Goal: Task Accomplishment & Management: Manage account settings

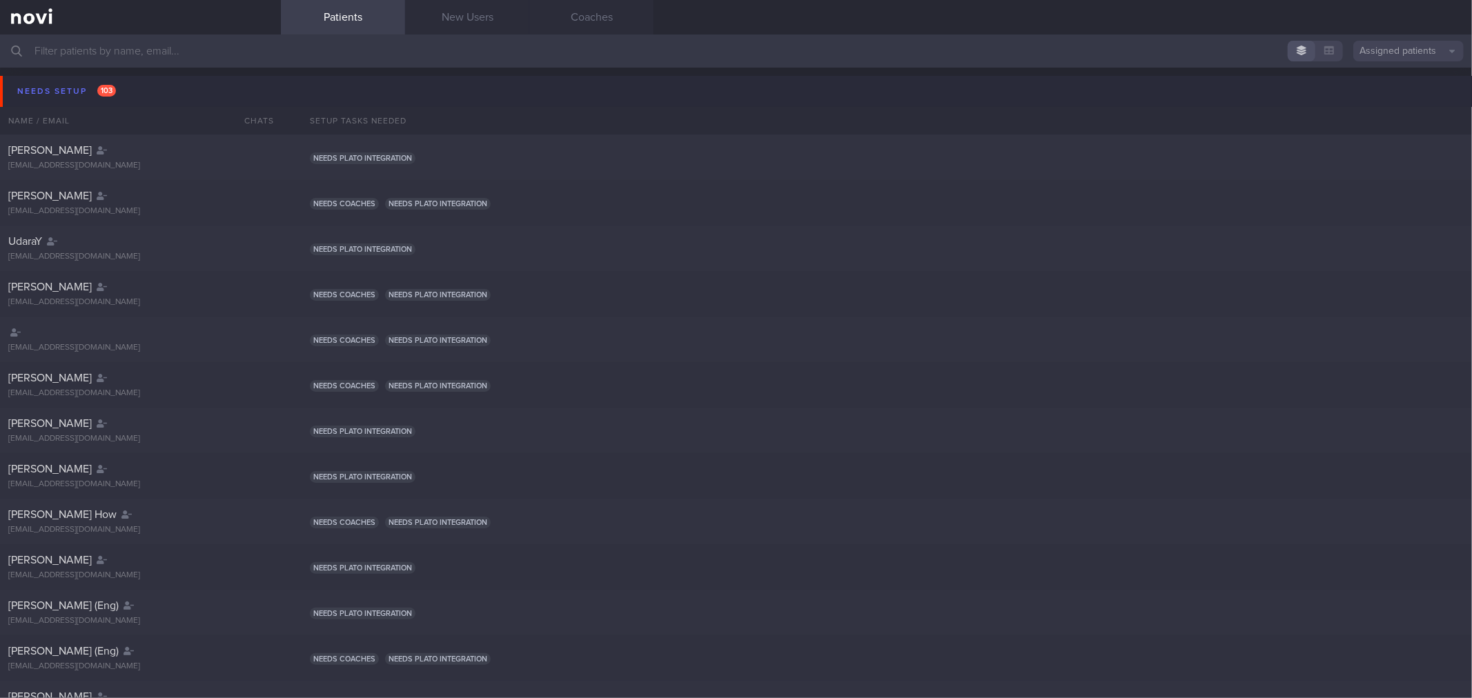
click at [150, 87] on button "Needs setup 103" at bounding box center [738, 91] width 1476 height 31
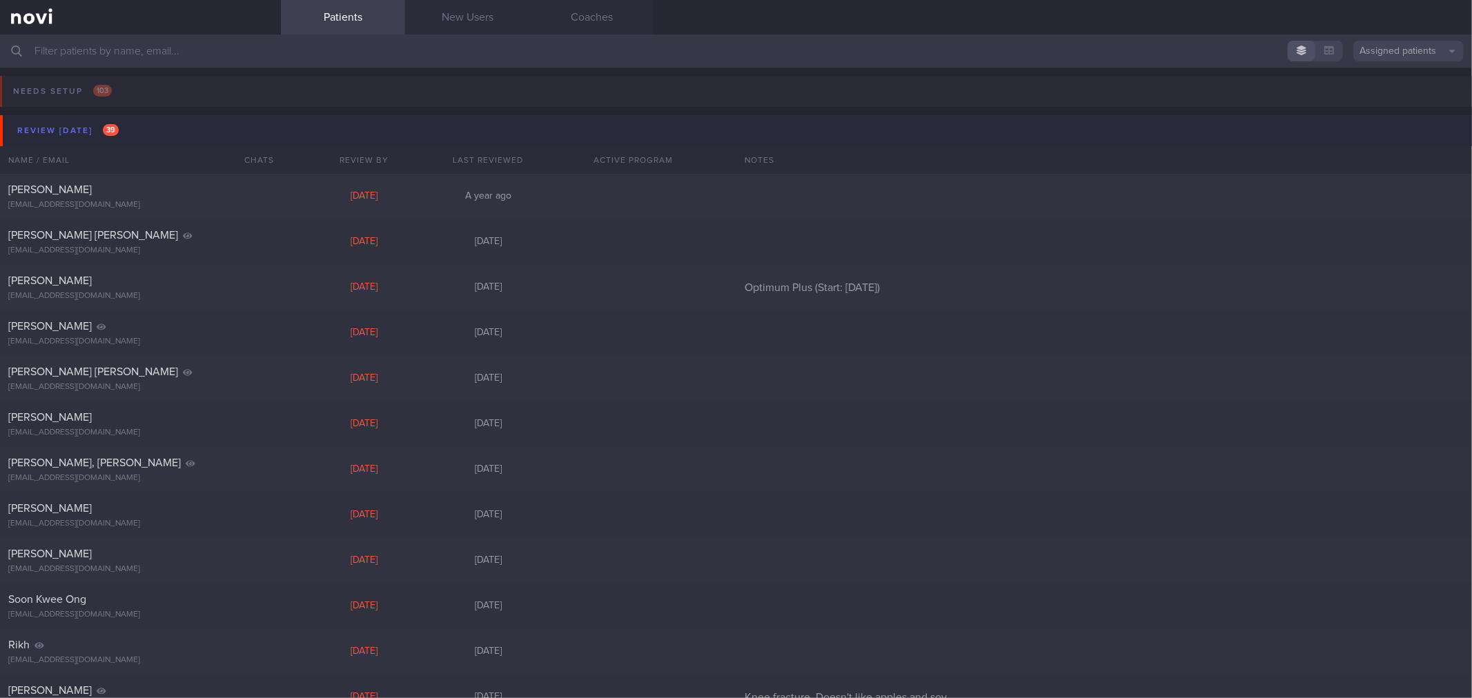
click at [146, 121] on button "Review [DATE] 39" at bounding box center [738, 130] width 1476 height 31
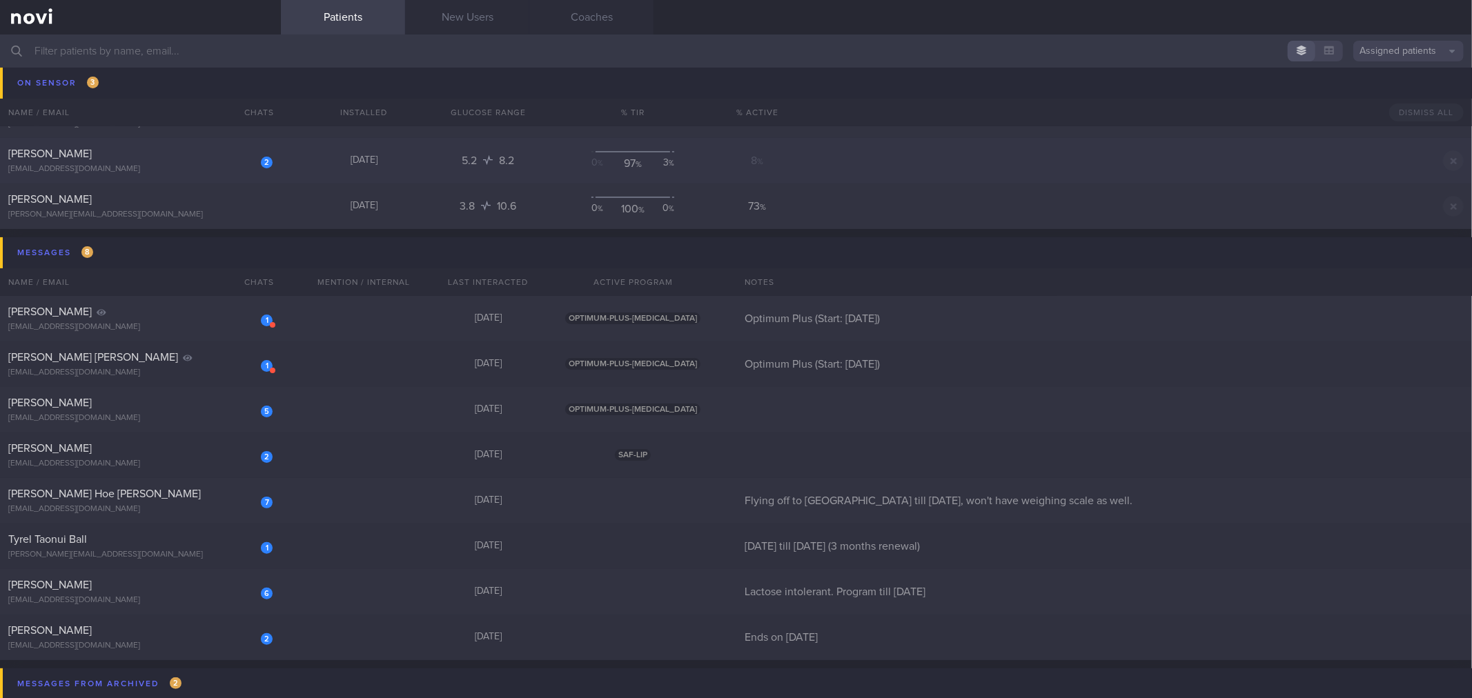
scroll to position [230, 0]
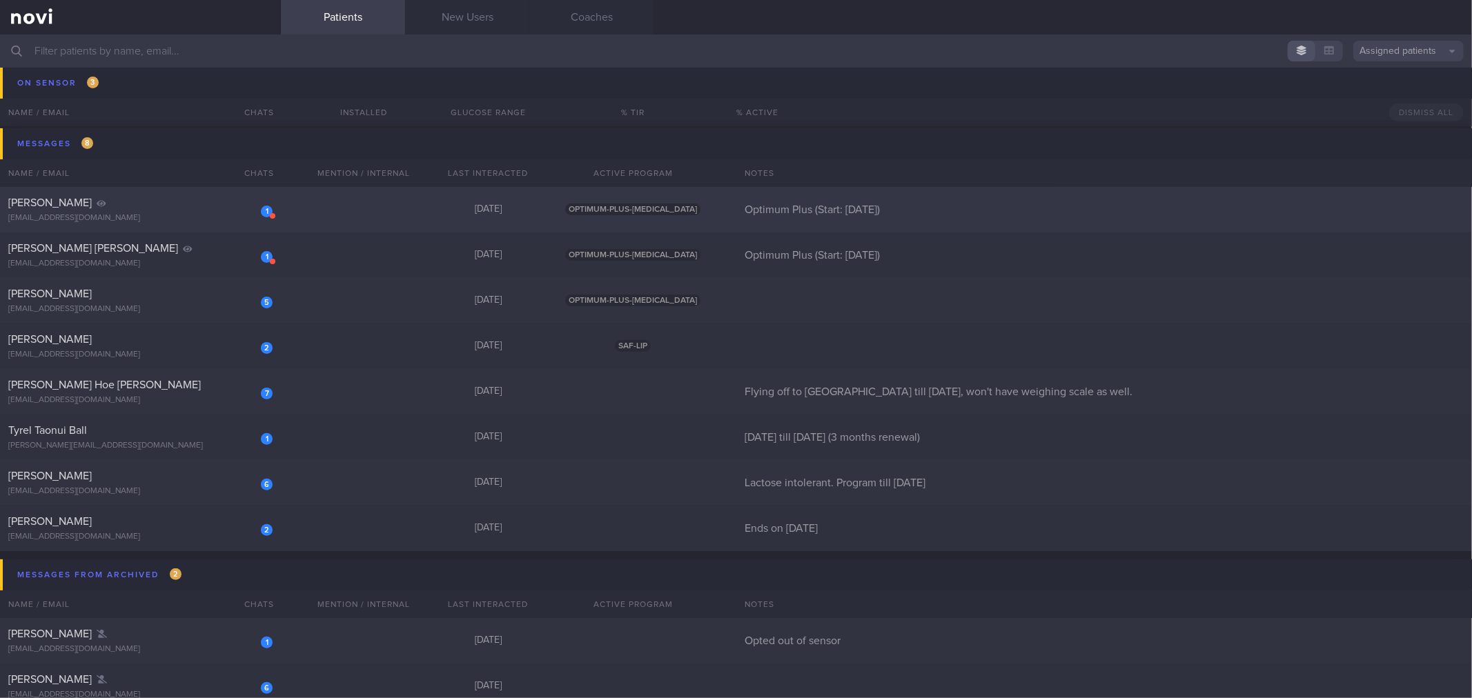
click at [209, 204] on div "[PERSON_NAME]" at bounding box center [138, 203] width 261 height 14
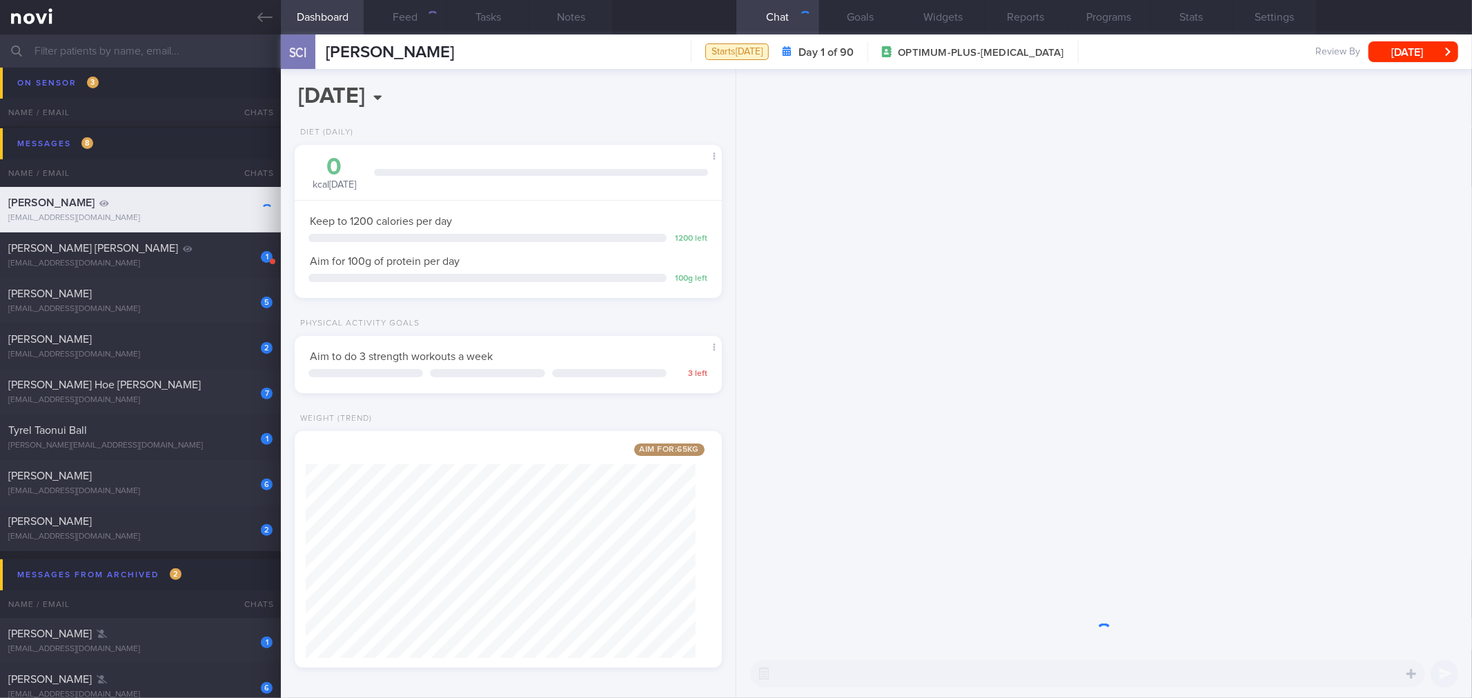
scroll to position [689770, 689595]
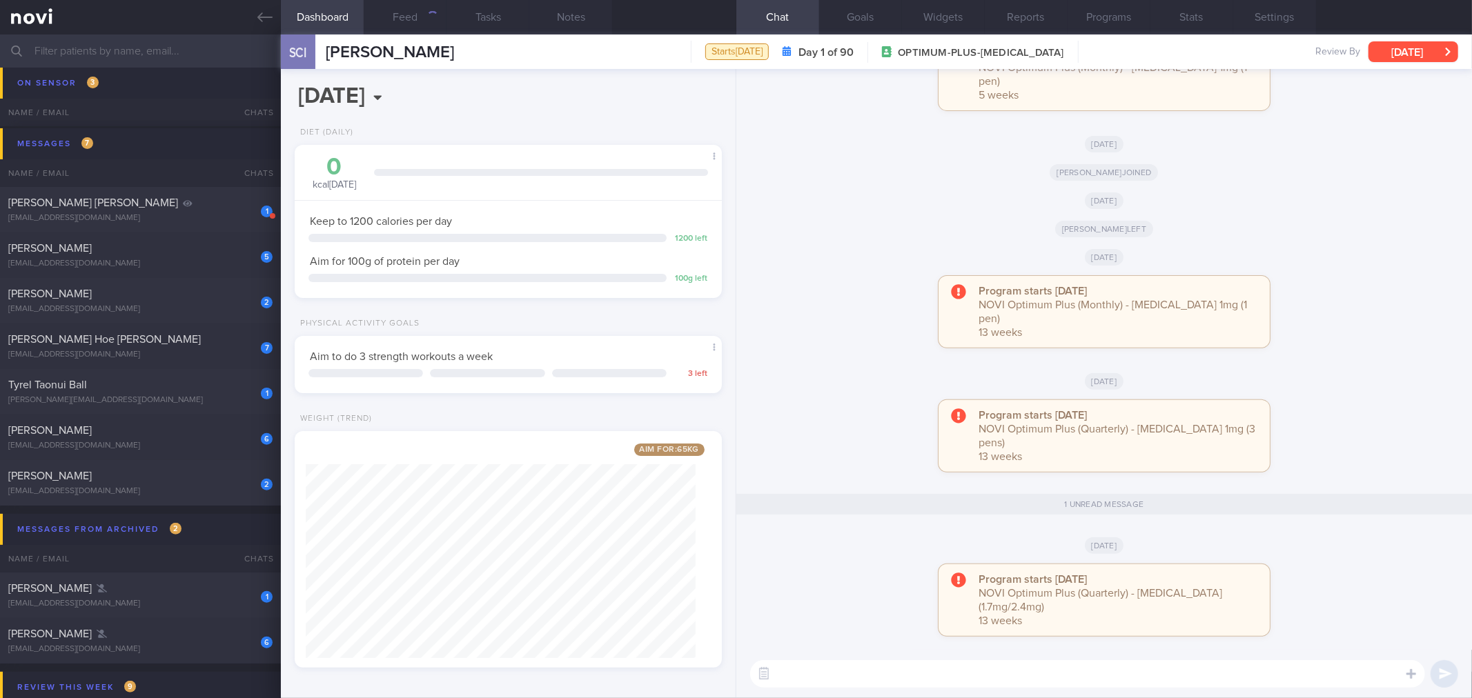
click at [1412, 52] on button "[DATE]" at bounding box center [1413, 51] width 90 height 21
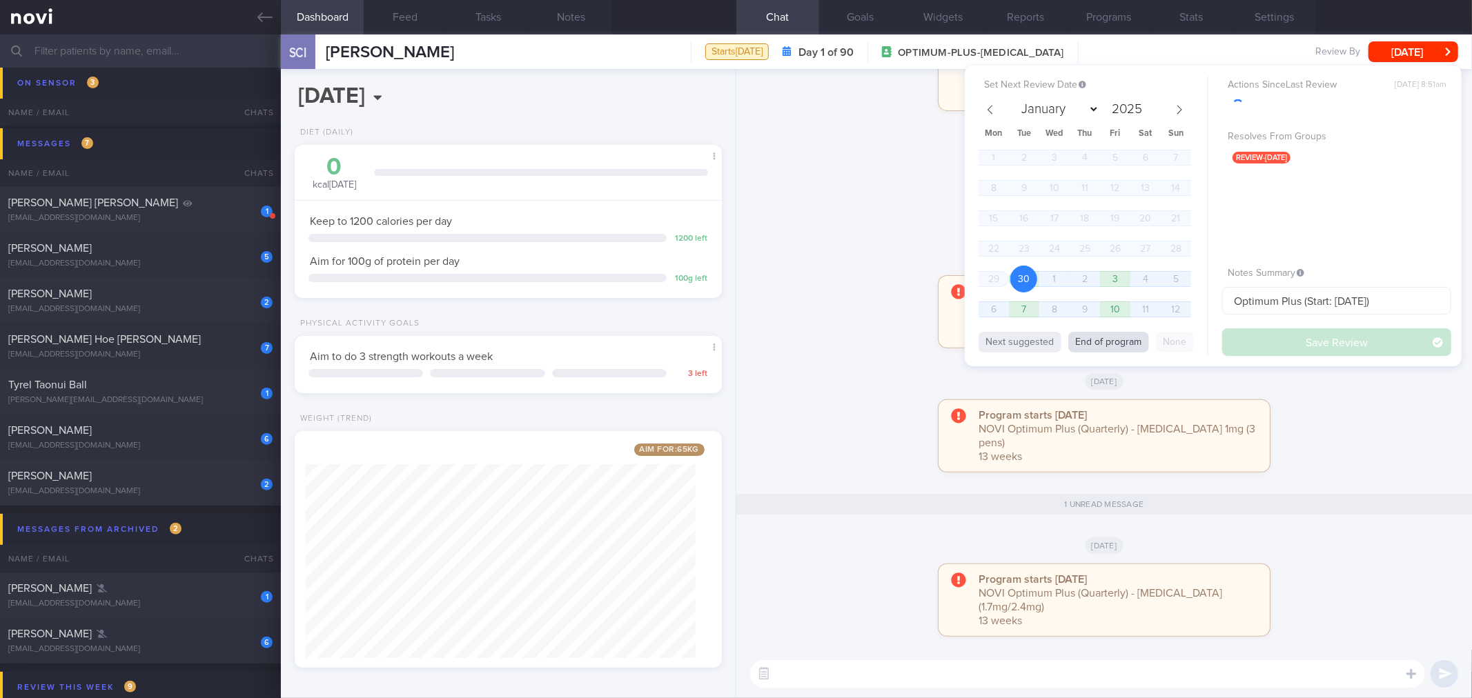
scroll to position [215, 390]
click at [1127, 334] on button "End of program" at bounding box center [1108, 342] width 81 height 21
select select "11"
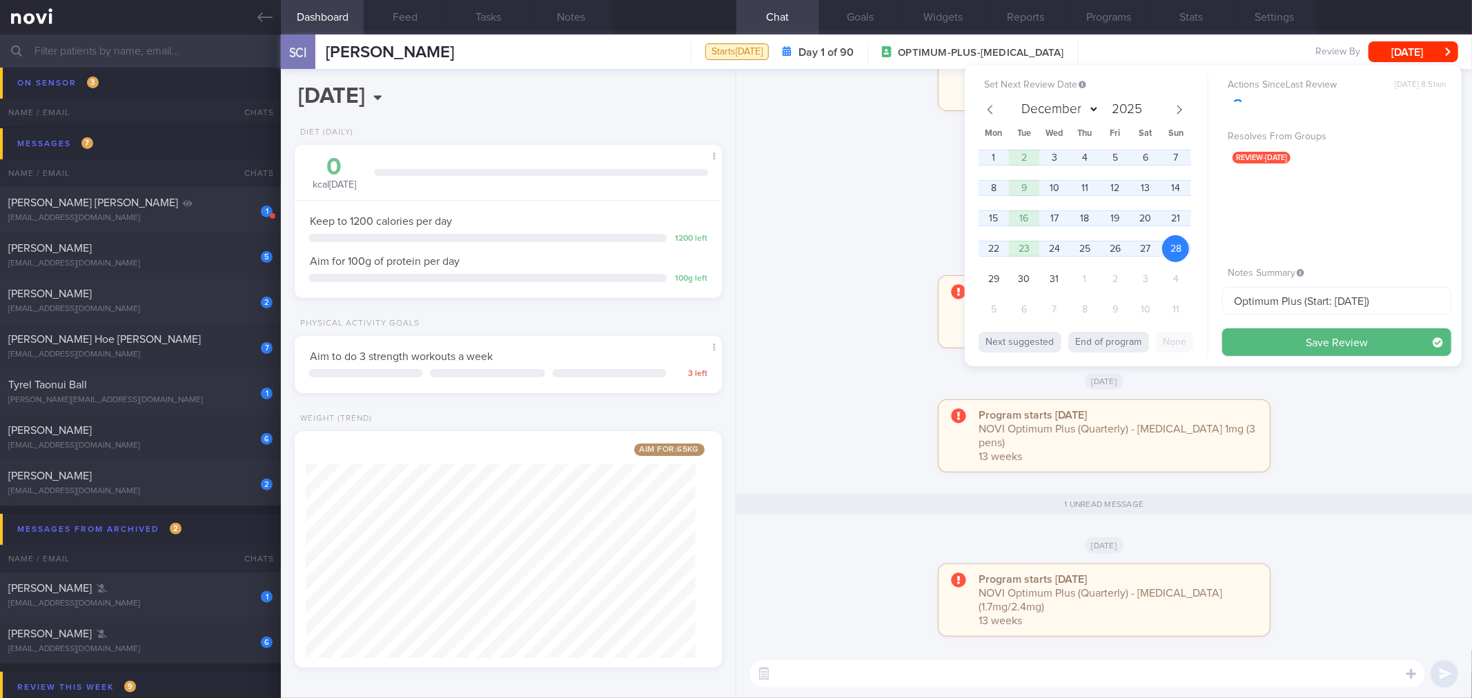
click at [1253, 362] on div "Set Next Review Date [DATE] January February March April May June July August S…" at bounding box center [1213, 216] width 497 height 301
click at [1260, 346] on button "Save Review" at bounding box center [1336, 342] width 229 height 28
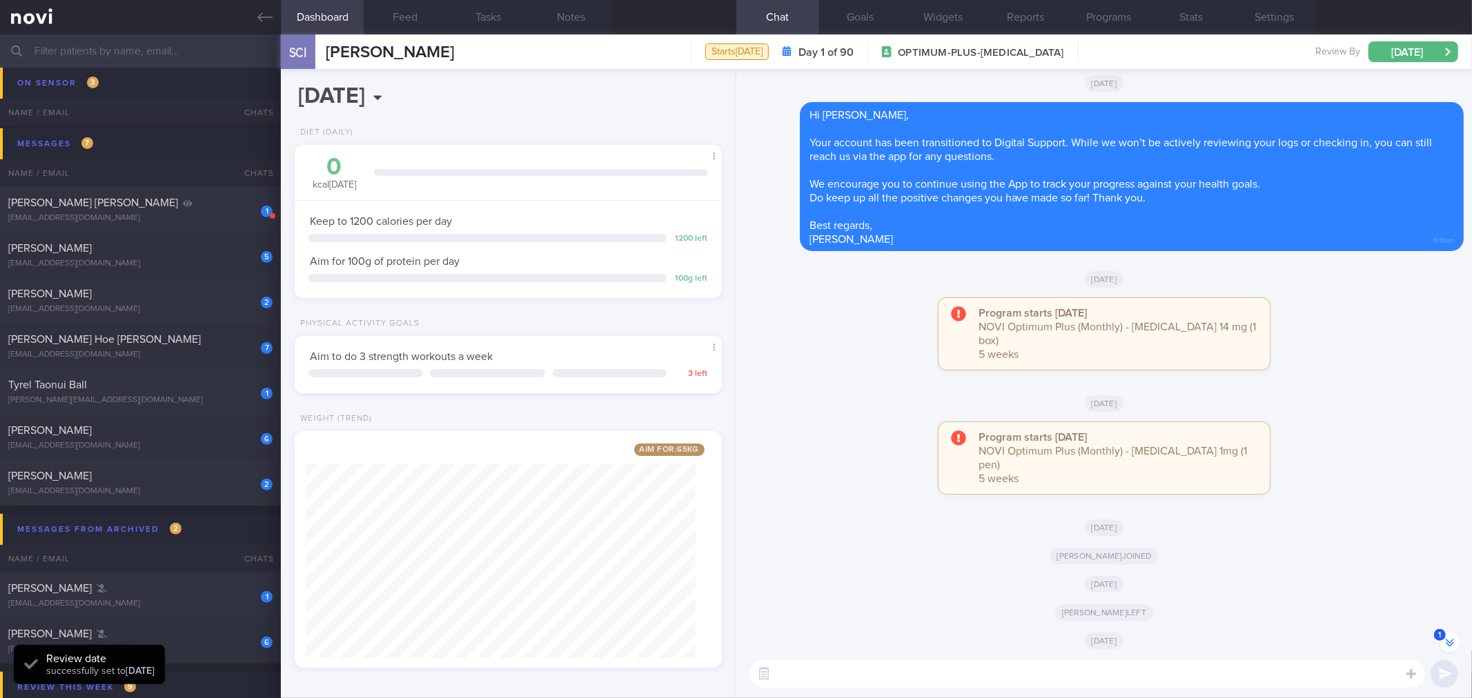
scroll to position [-536, 0]
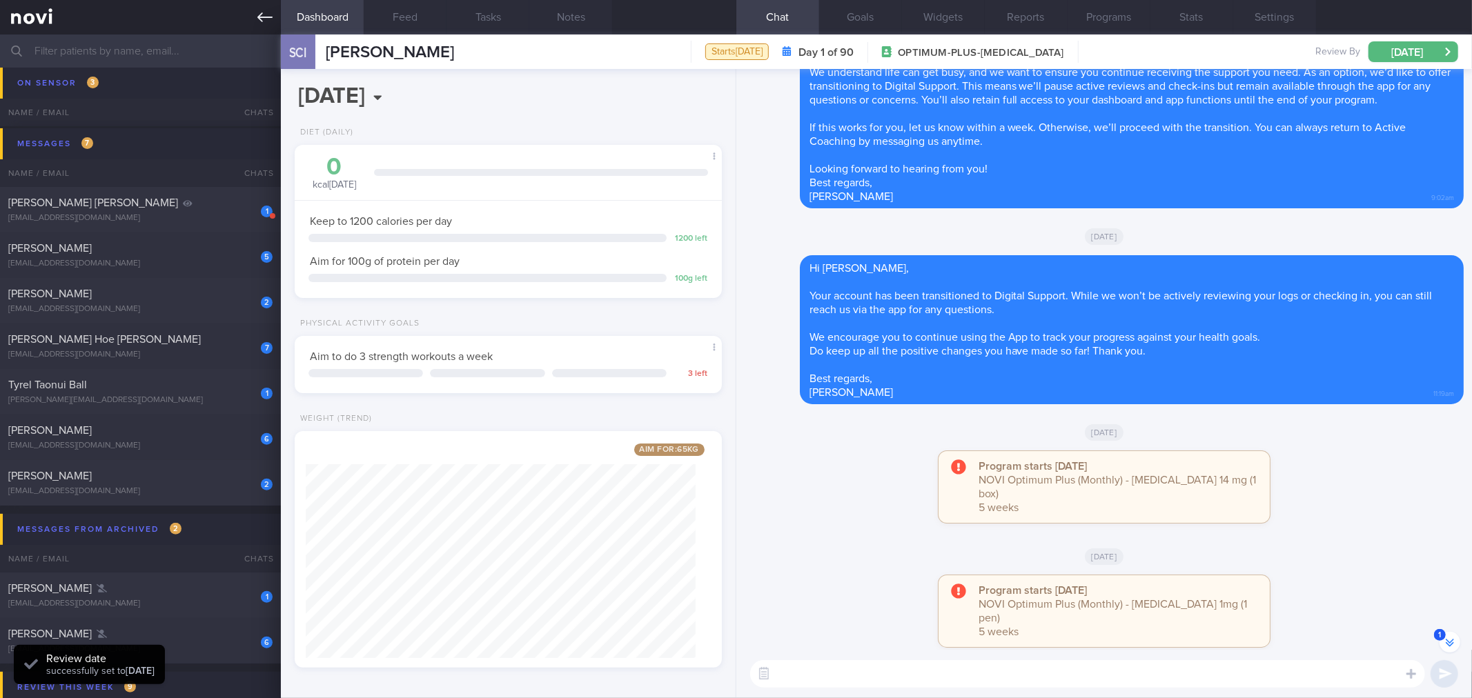
click at [266, 19] on icon at bounding box center [264, 17] width 15 height 15
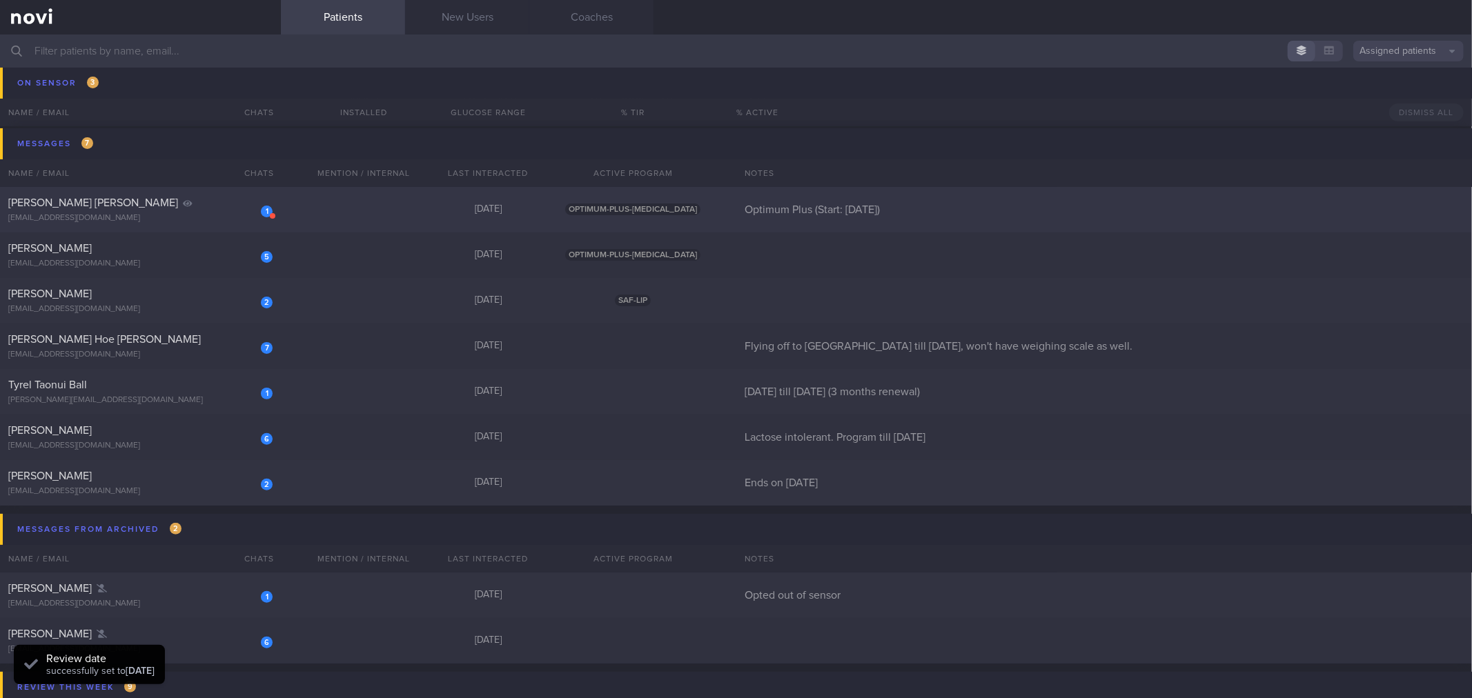
click at [229, 214] on div "[EMAIL_ADDRESS][DOMAIN_NAME]" at bounding box center [140, 218] width 264 height 10
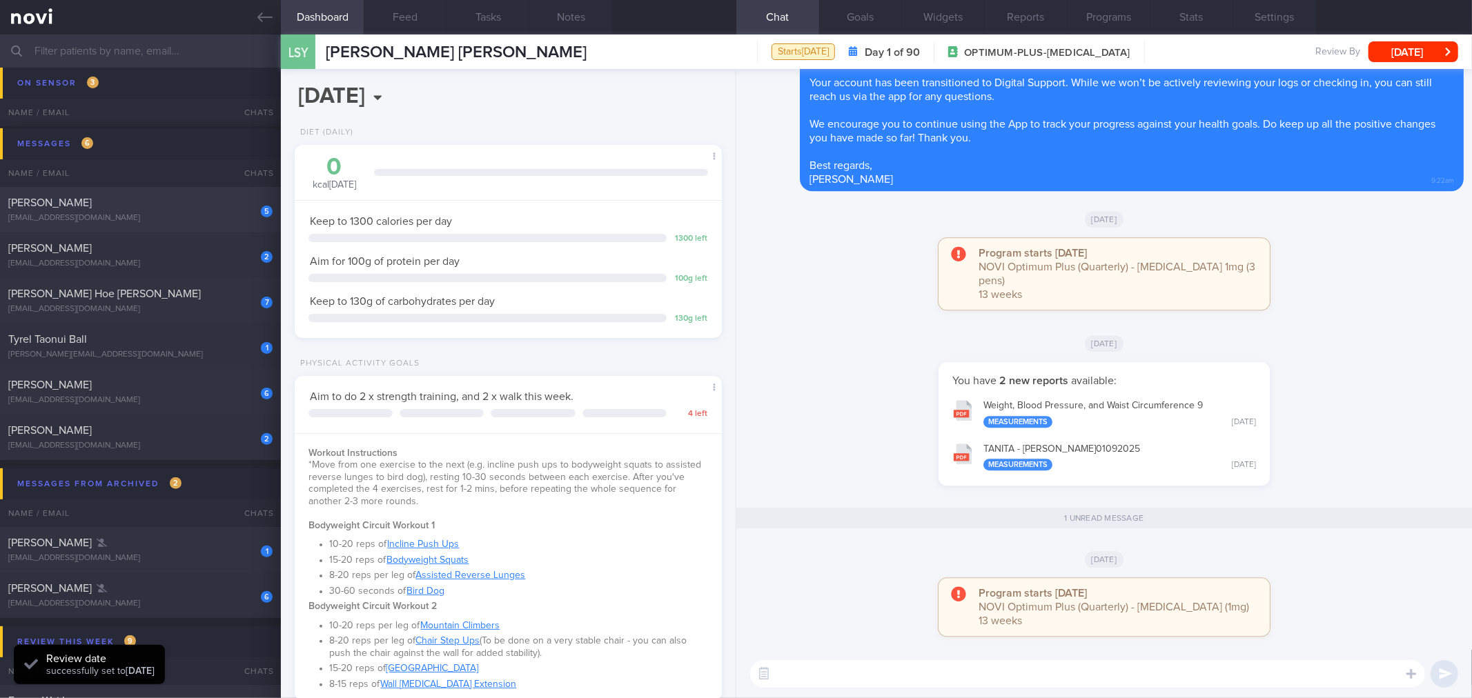
scroll to position [195, 390]
click at [1398, 54] on button "[DATE]" at bounding box center [1413, 51] width 90 height 21
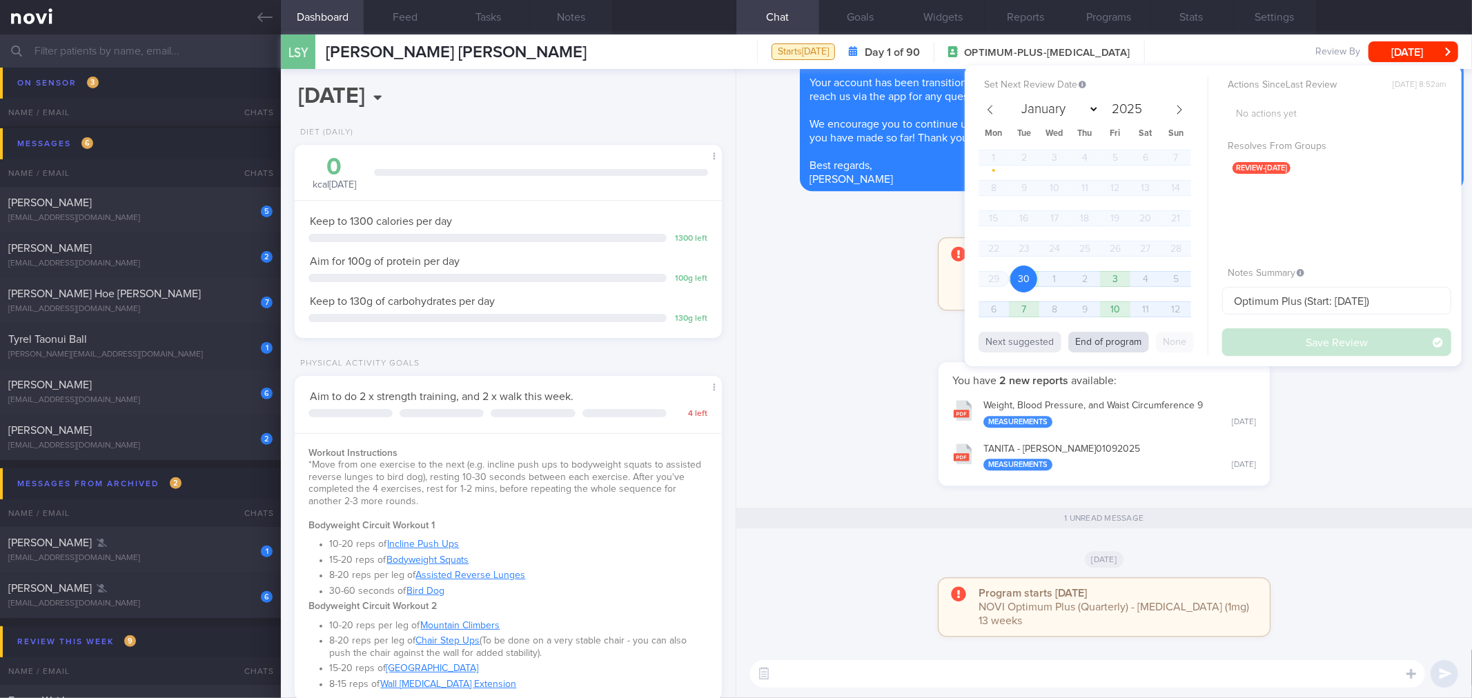
click at [1133, 332] on button "End of program" at bounding box center [1108, 342] width 81 height 21
click at [1252, 340] on button "Save Review" at bounding box center [1336, 342] width 229 height 28
select select "11"
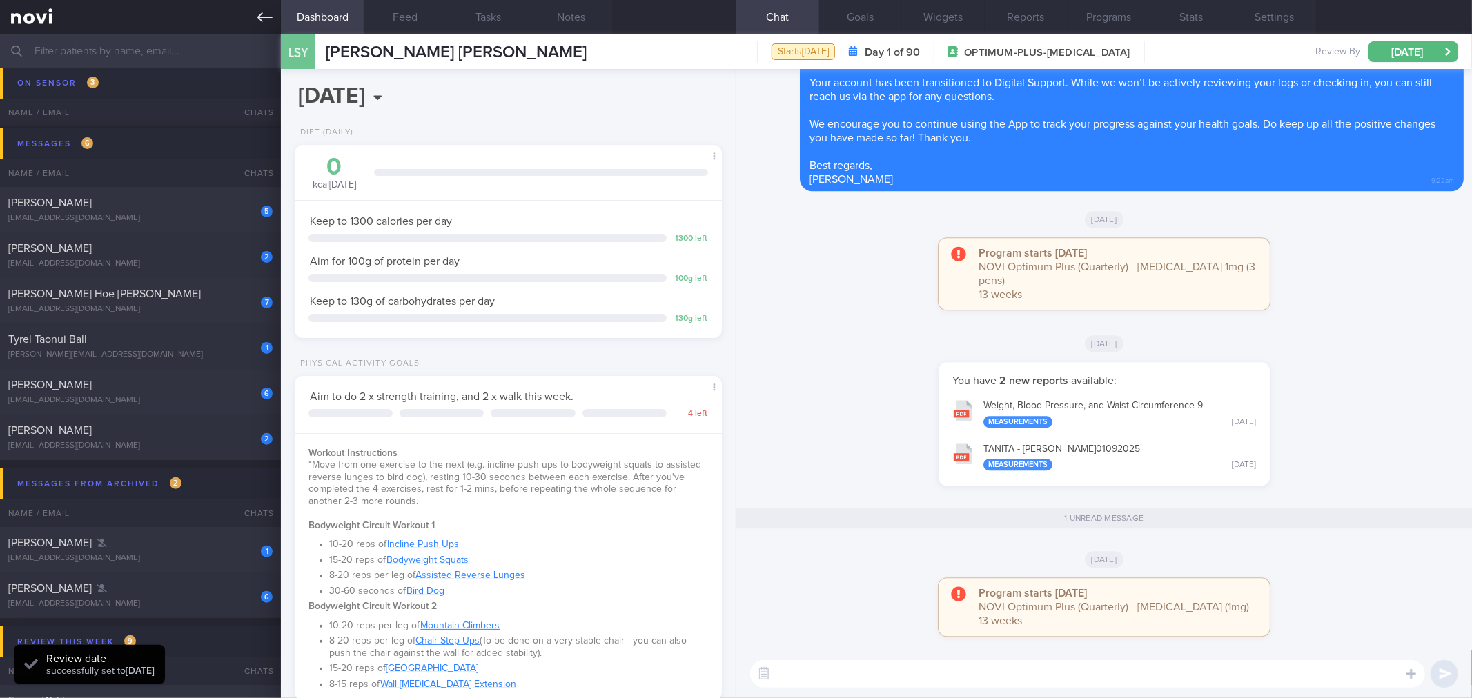
drag, startPoint x: 270, startPoint y: 18, endPoint x: 260, endPoint y: 26, distance: 12.3
click at [270, 18] on icon at bounding box center [264, 17] width 15 height 15
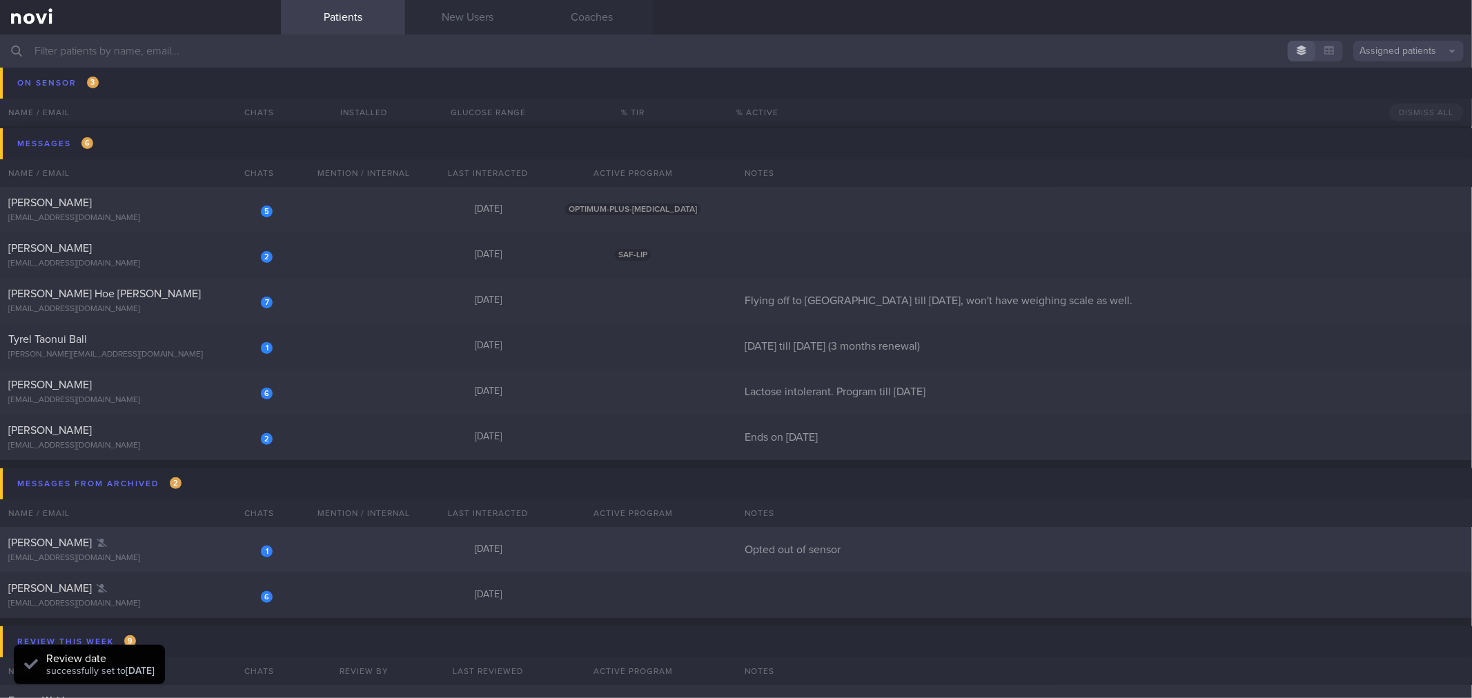
click at [214, 556] on div "[EMAIL_ADDRESS][DOMAIN_NAME]" at bounding box center [140, 558] width 264 height 10
select select "8"
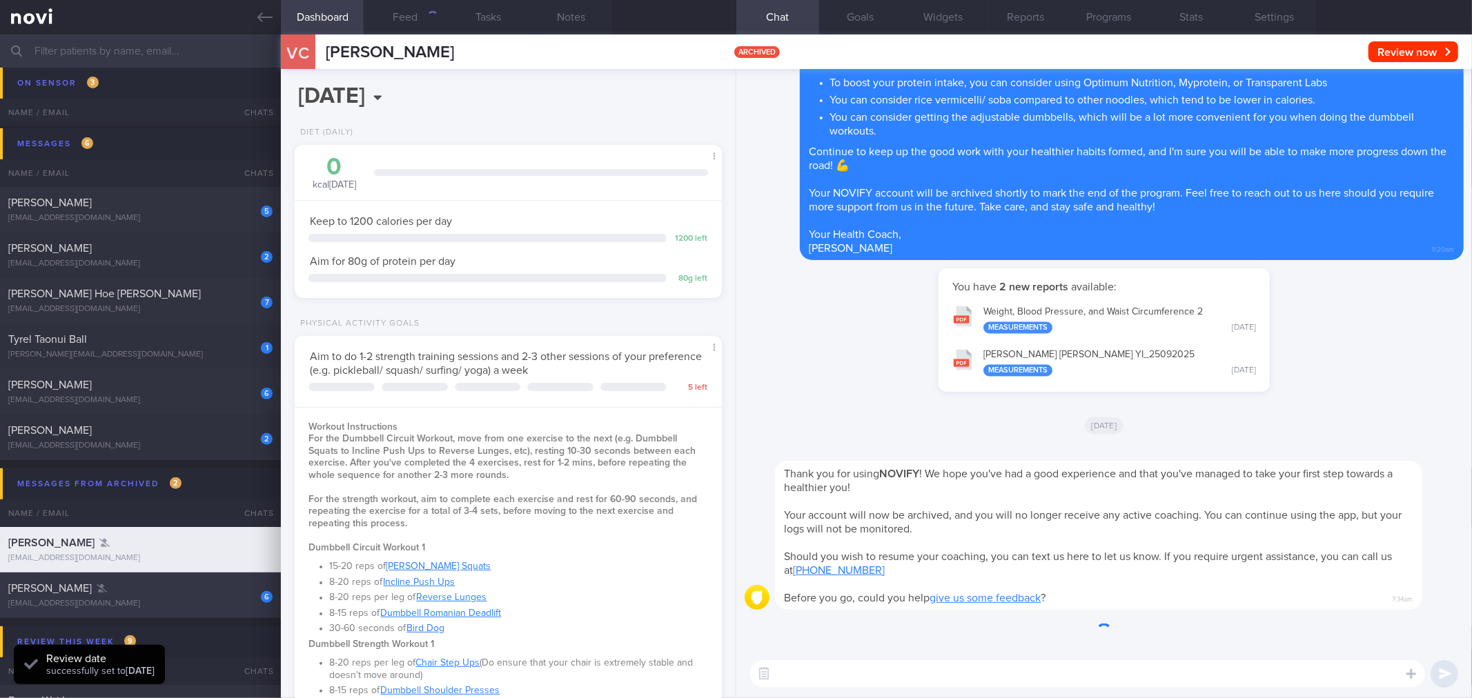
scroll to position [215, 390]
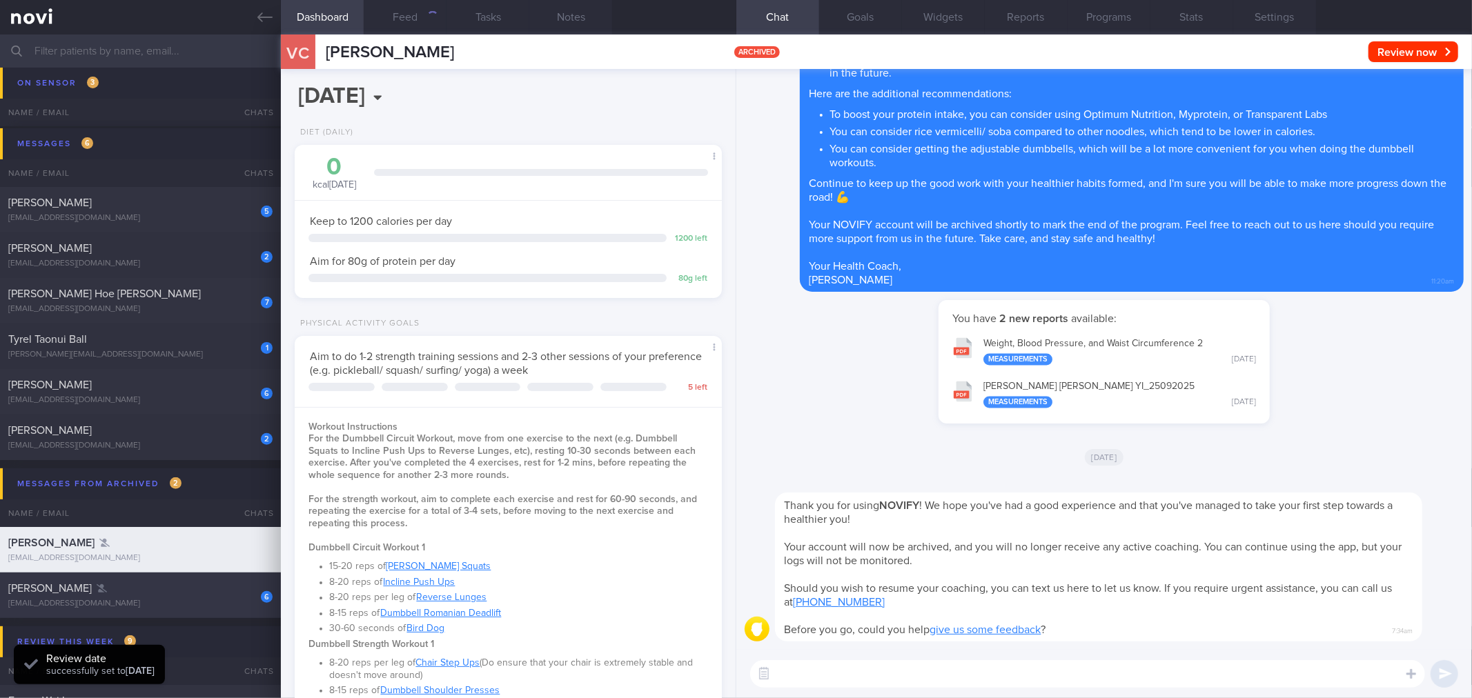
click at [213, 592] on div "[PERSON_NAME]" at bounding box center [138, 589] width 261 height 14
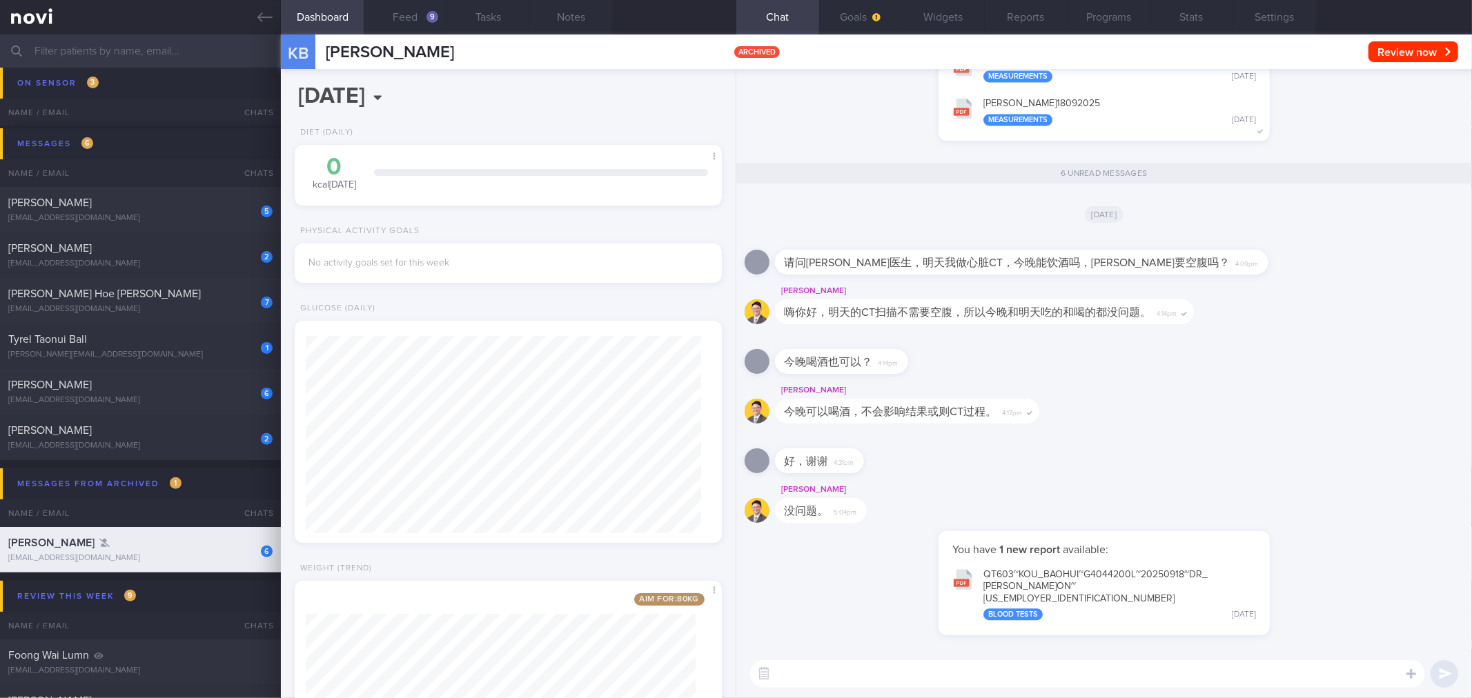
click at [1009, 597] on button "QT603~KOU_ BAOHUI~G4044200L~20250918~DR_ [PERSON_NAME] ON~[US_EMPLOYER_IDENTIFI…" at bounding box center [1103, 594] width 317 height 68
click at [270, 28] on link at bounding box center [140, 17] width 281 height 34
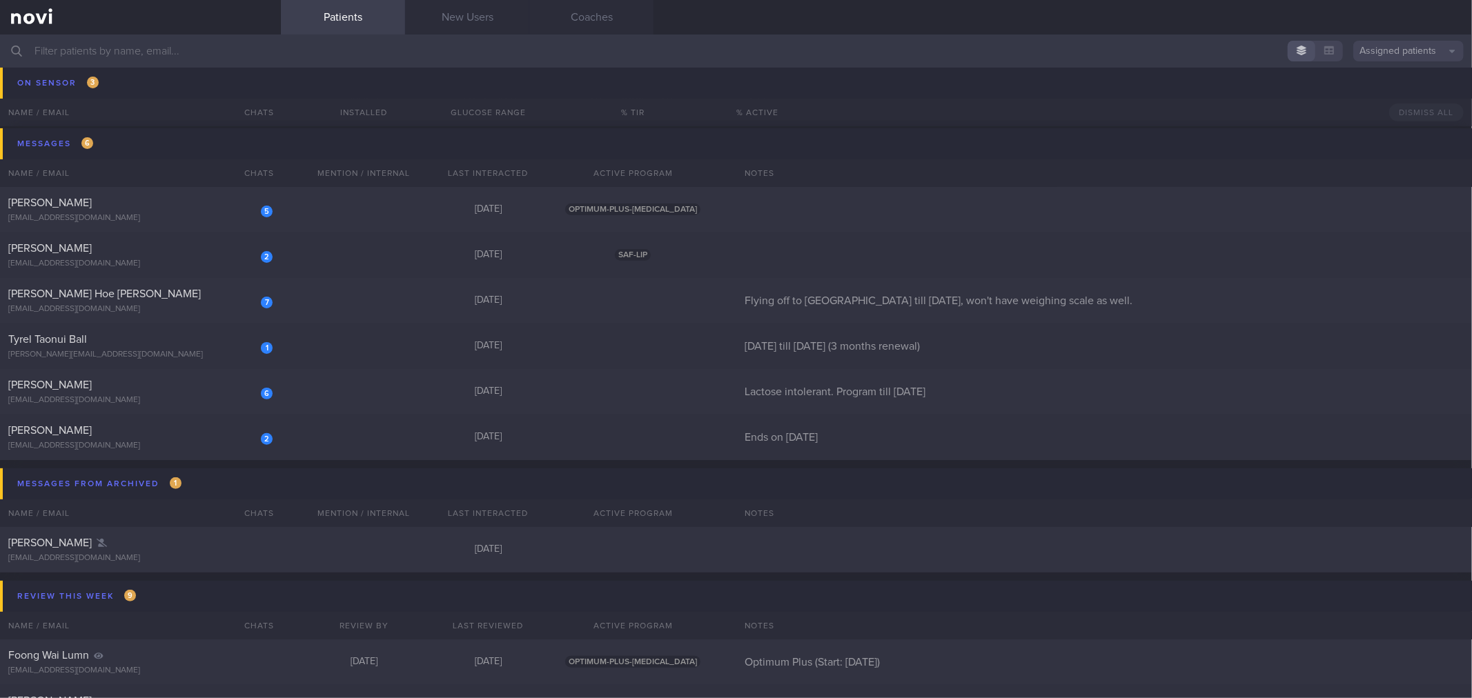
click at [270, 28] on link at bounding box center [140, 17] width 281 height 34
